Goal: Register for event/course

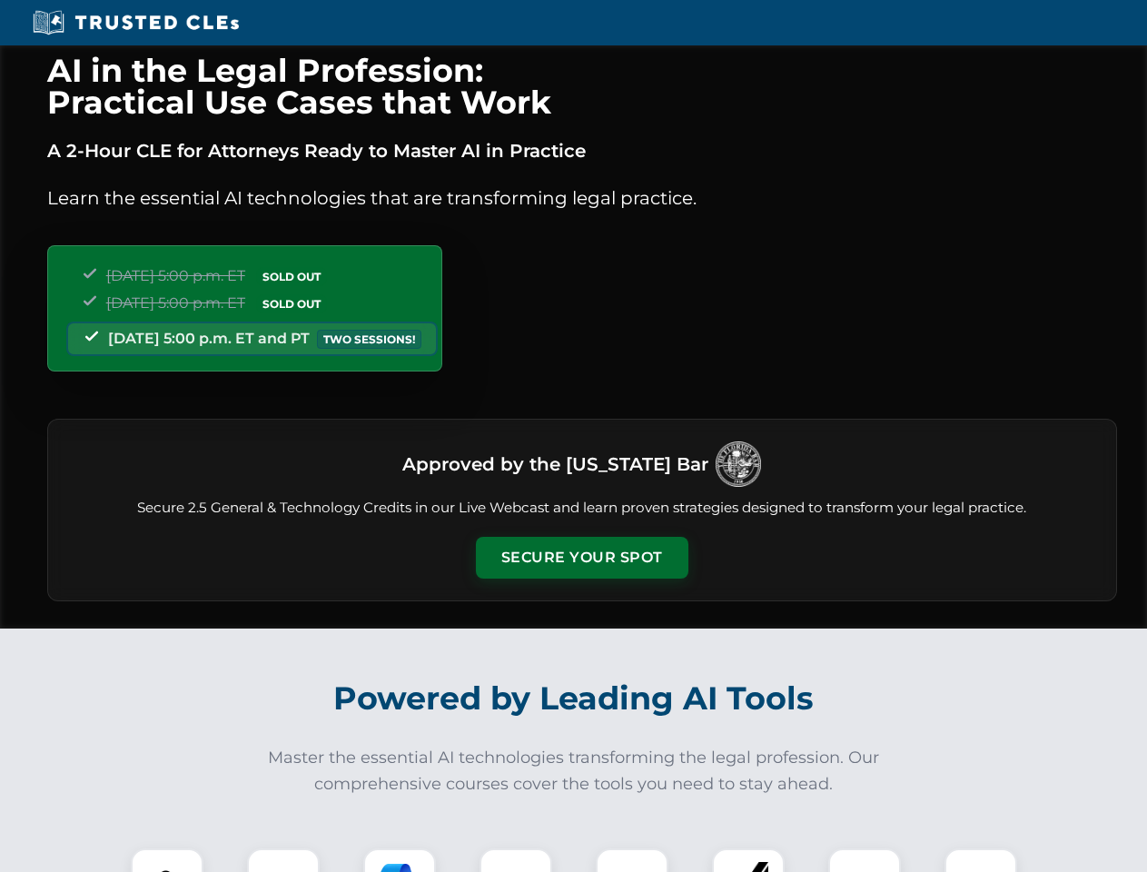
click at [581, 558] on button "Secure Your Spot" at bounding box center [582, 558] width 213 height 42
click at [167, 860] on img at bounding box center [167, 885] width 53 height 53
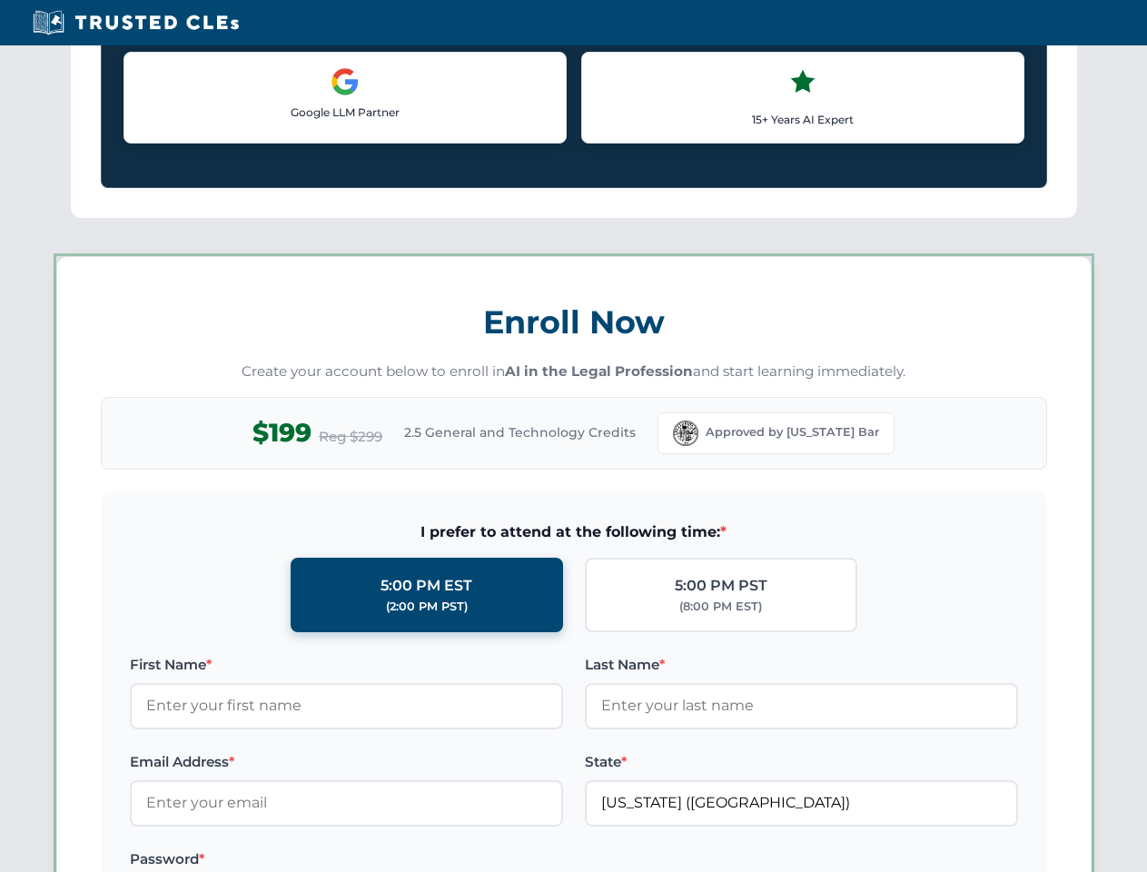
click at [400, 860] on label "Password *" at bounding box center [346, 860] width 433 height 22
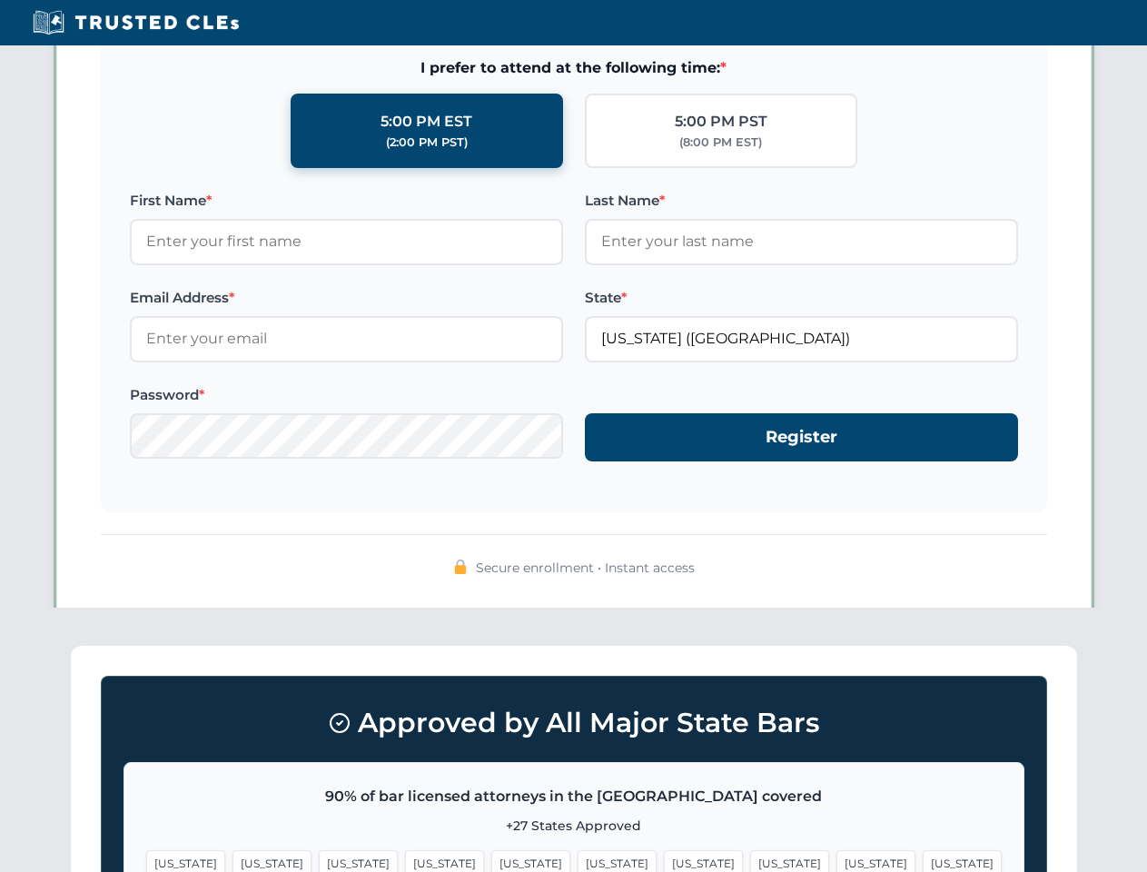
click at [837, 860] on span "[US_STATE]" at bounding box center [876, 863] width 79 height 26
